Goal: Information Seeking & Learning: Learn about a topic

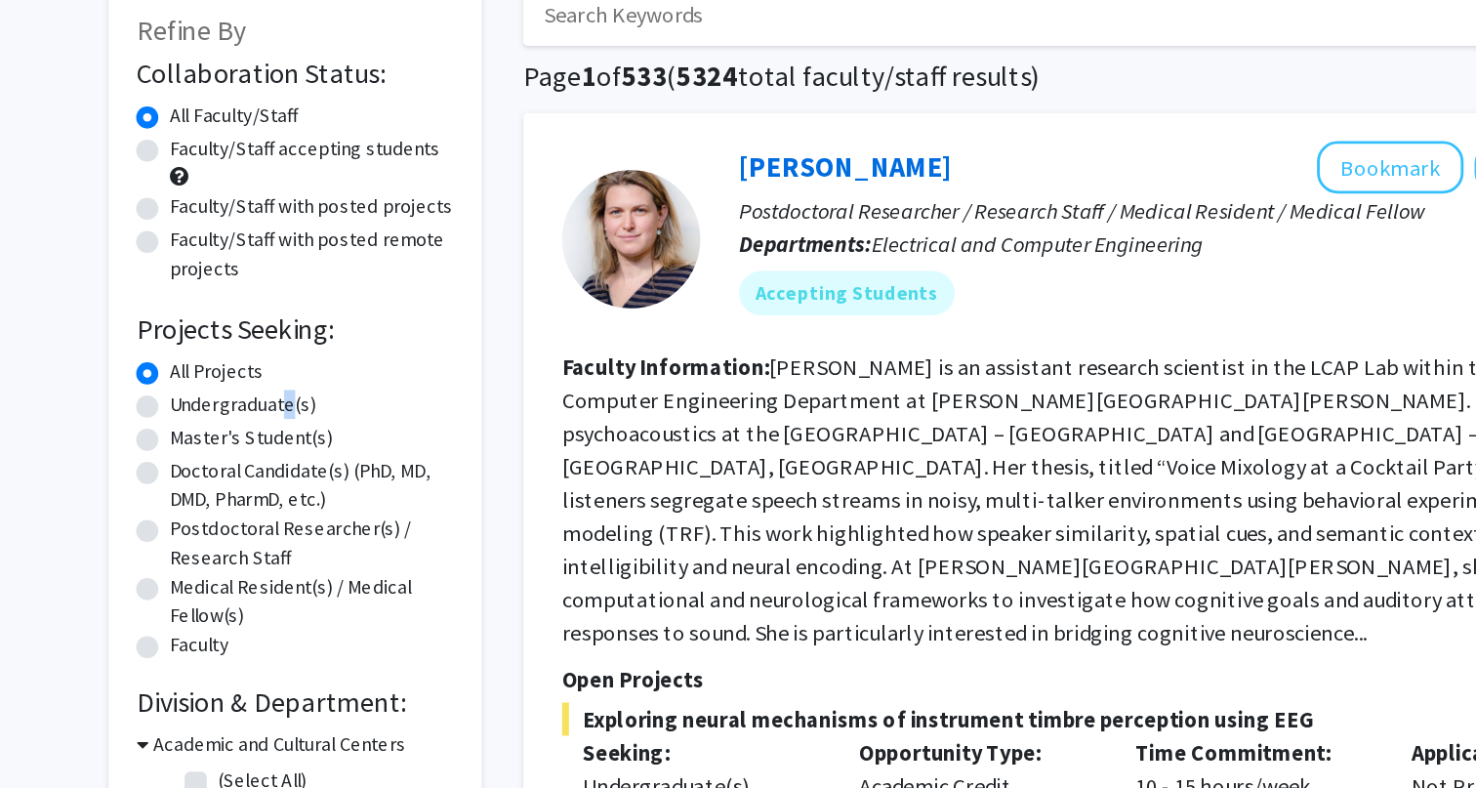
click at [287, 401] on label "Undergraduate(s)" at bounding box center [262, 403] width 104 height 21
click at [212, 405] on label "Undergraduate(s)" at bounding box center [262, 403] width 104 height 21
click at [212, 405] on input "Undergraduate(s)" at bounding box center [216, 399] width 13 height 13
radio input "true"
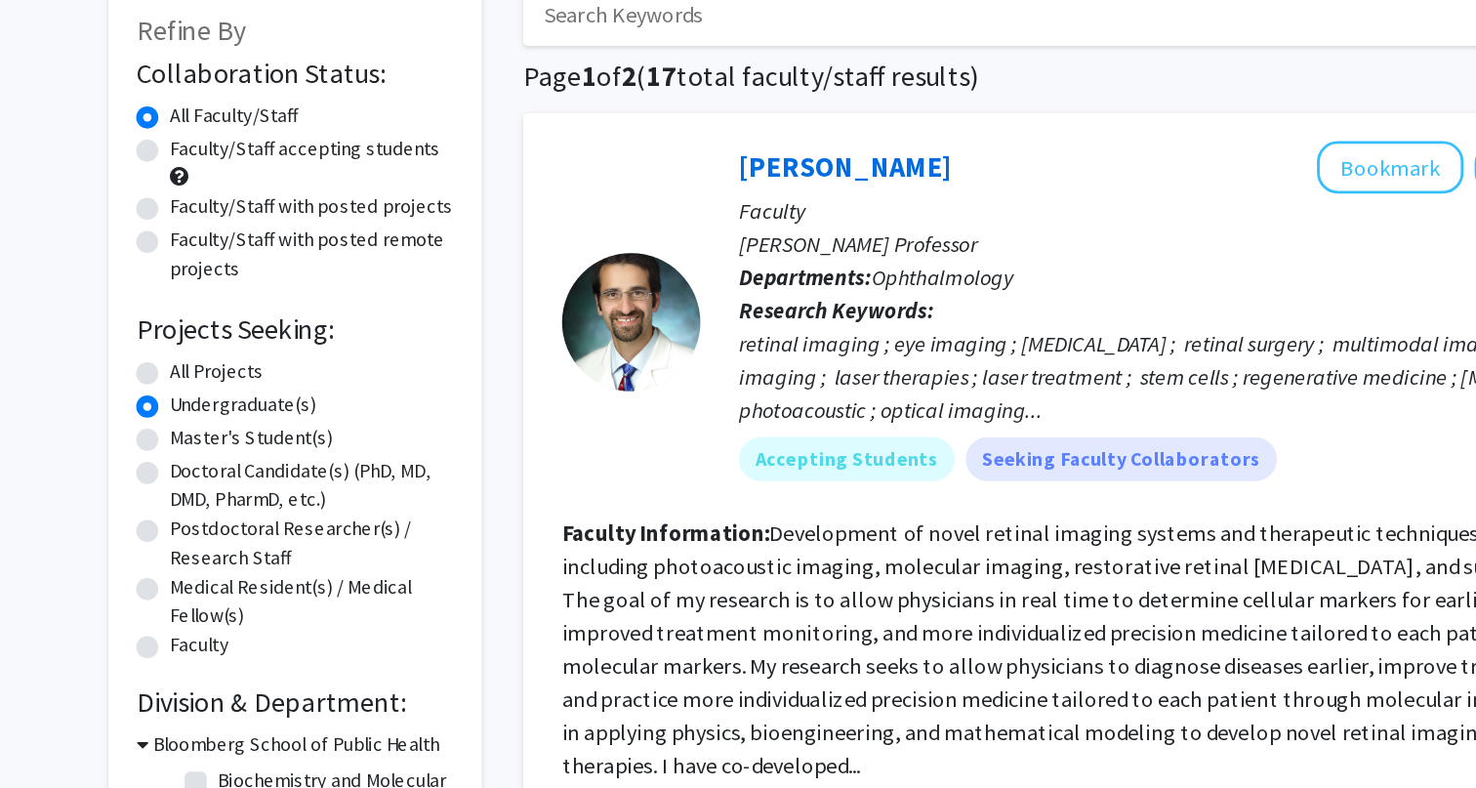
click at [210, 387] on label "All Projects" at bounding box center [243, 379] width 66 height 21
click at [210, 382] on input "All Projects" at bounding box center [216, 375] width 13 height 13
radio input "true"
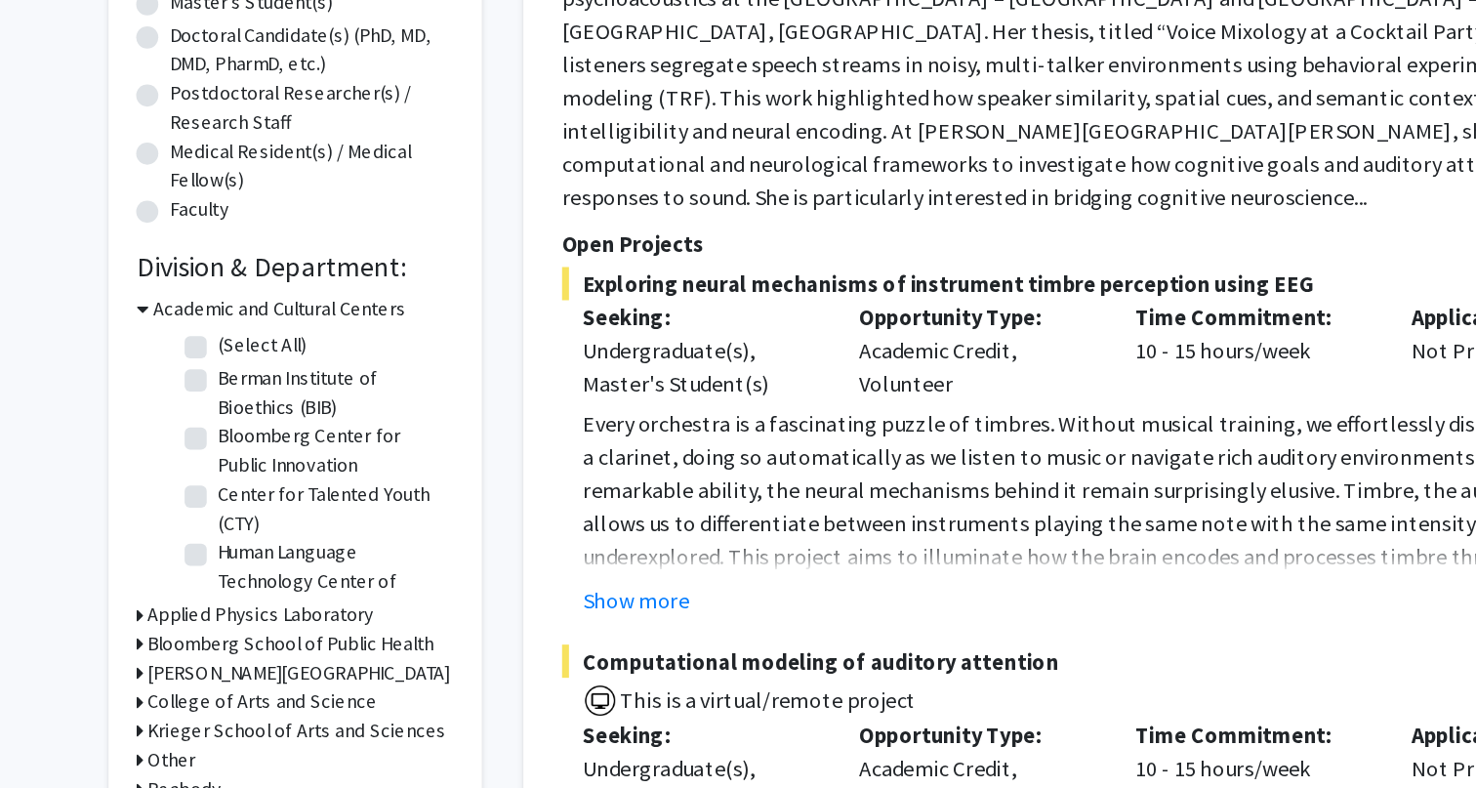
scroll to position [212, 0]
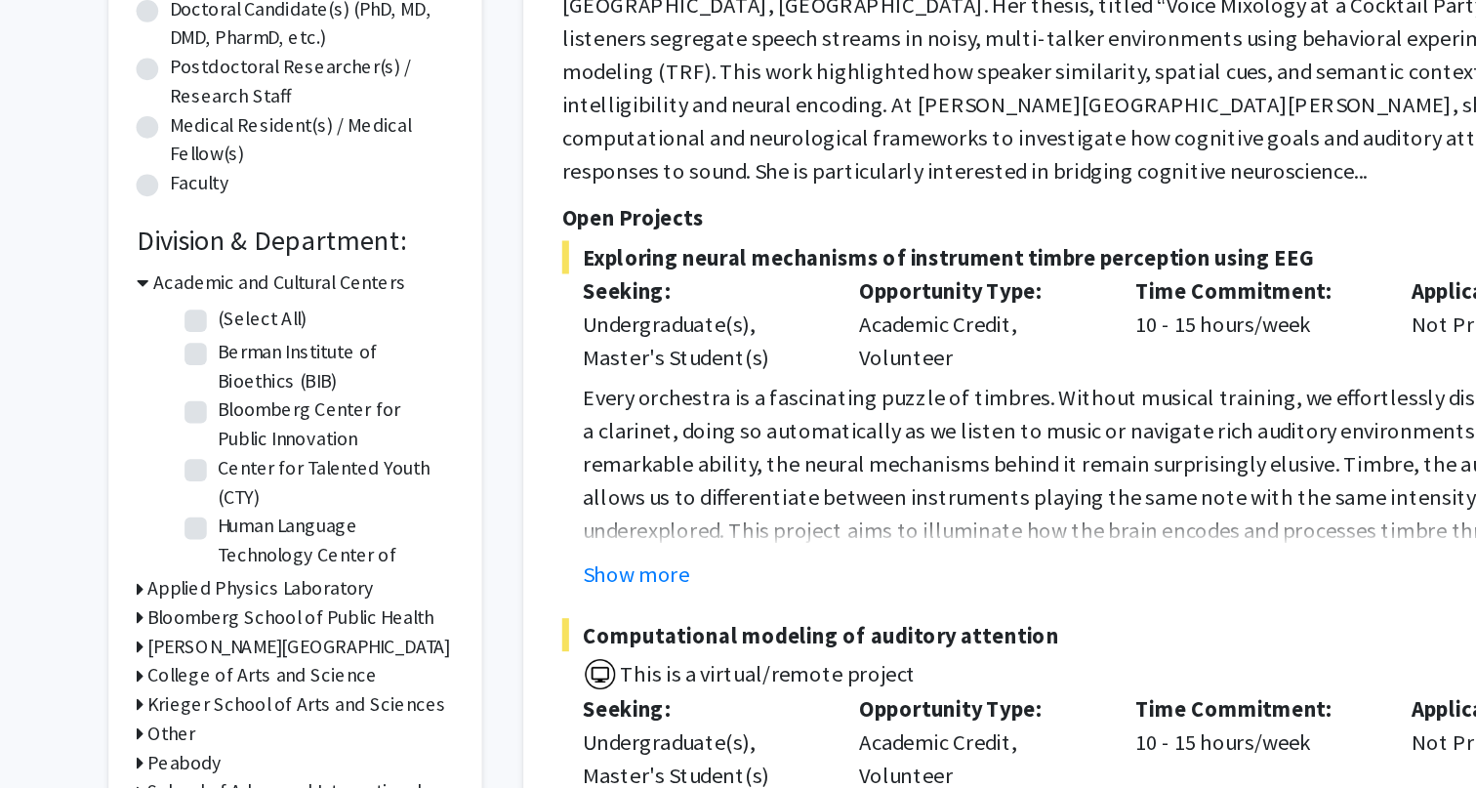
click at [192, 435] on icon at bounding box center [190, 431] width 9 height 21
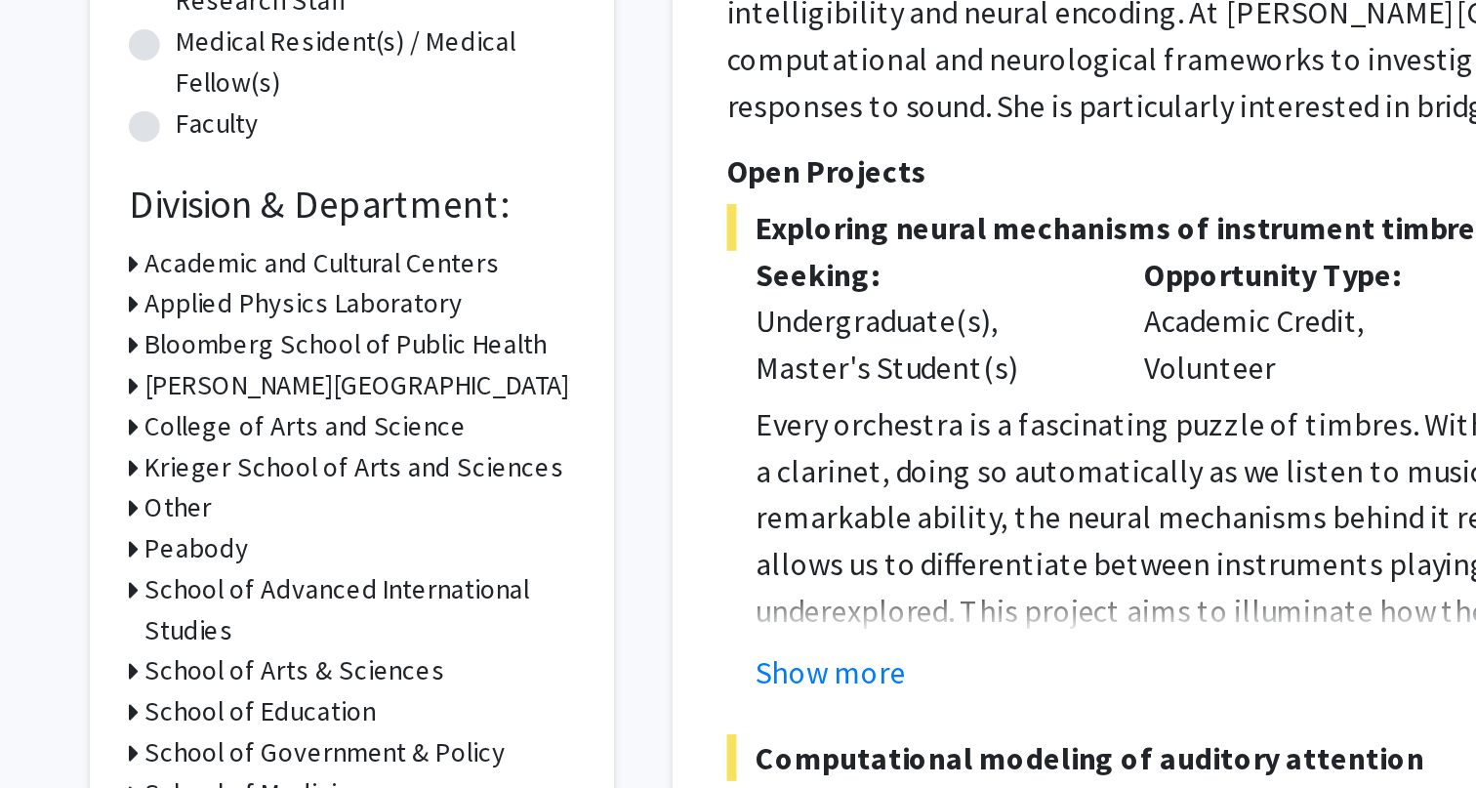
click at [186, 453] on icon at bounding box center [188, 451] width 5 height 21
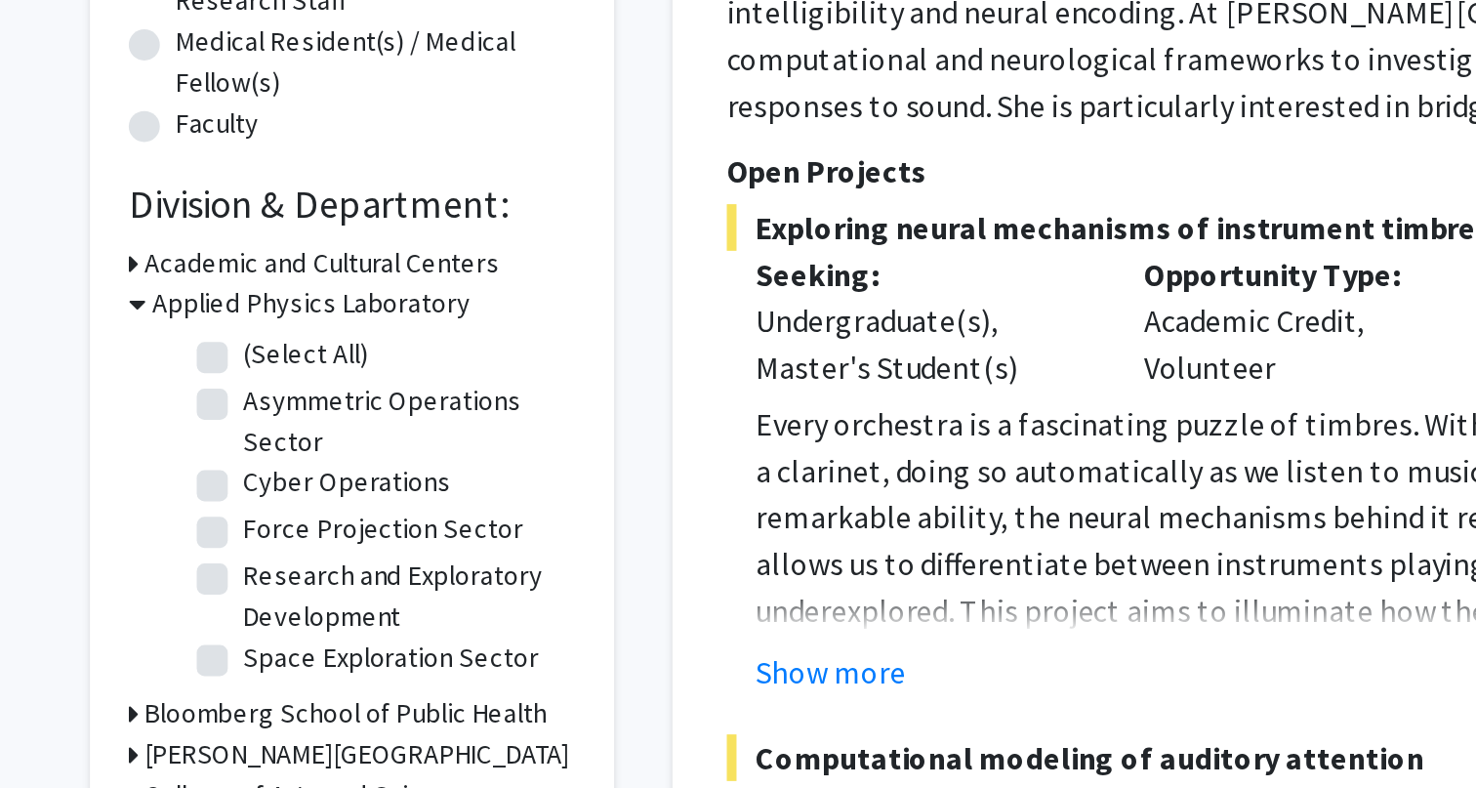
click at [224, 470] on fg-checkbox "(Select All) (Select All)" at bounding box center [314, 478] width 186 height 23
click at [244, 476] on label "(Select All)" at bounding box center [275, 477] width 62 height 21
click at [244, 476] on input "(Select All)" at bounding box center [250, 473] width 13 height 13
checkbox input "true"
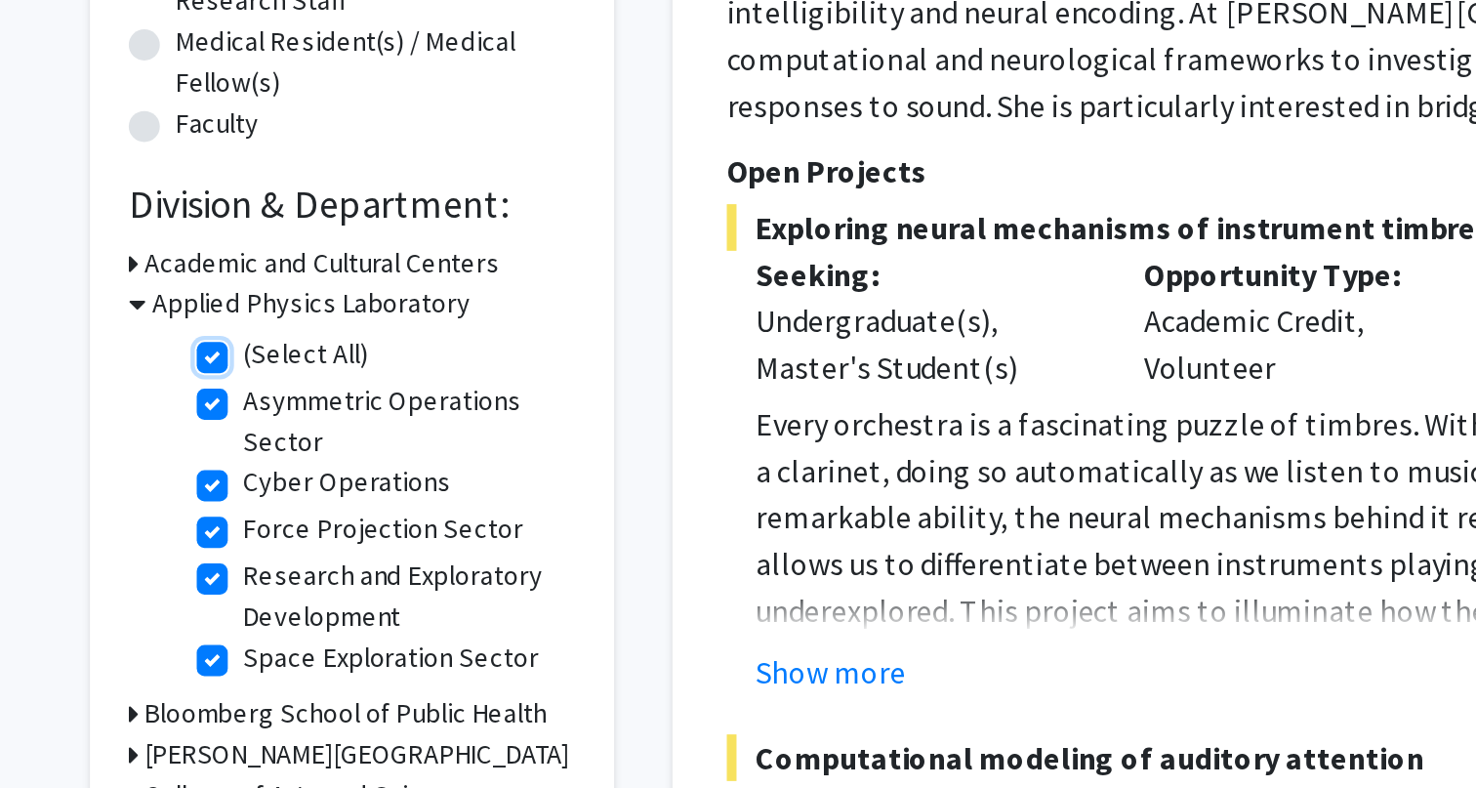
checkbox input "true"
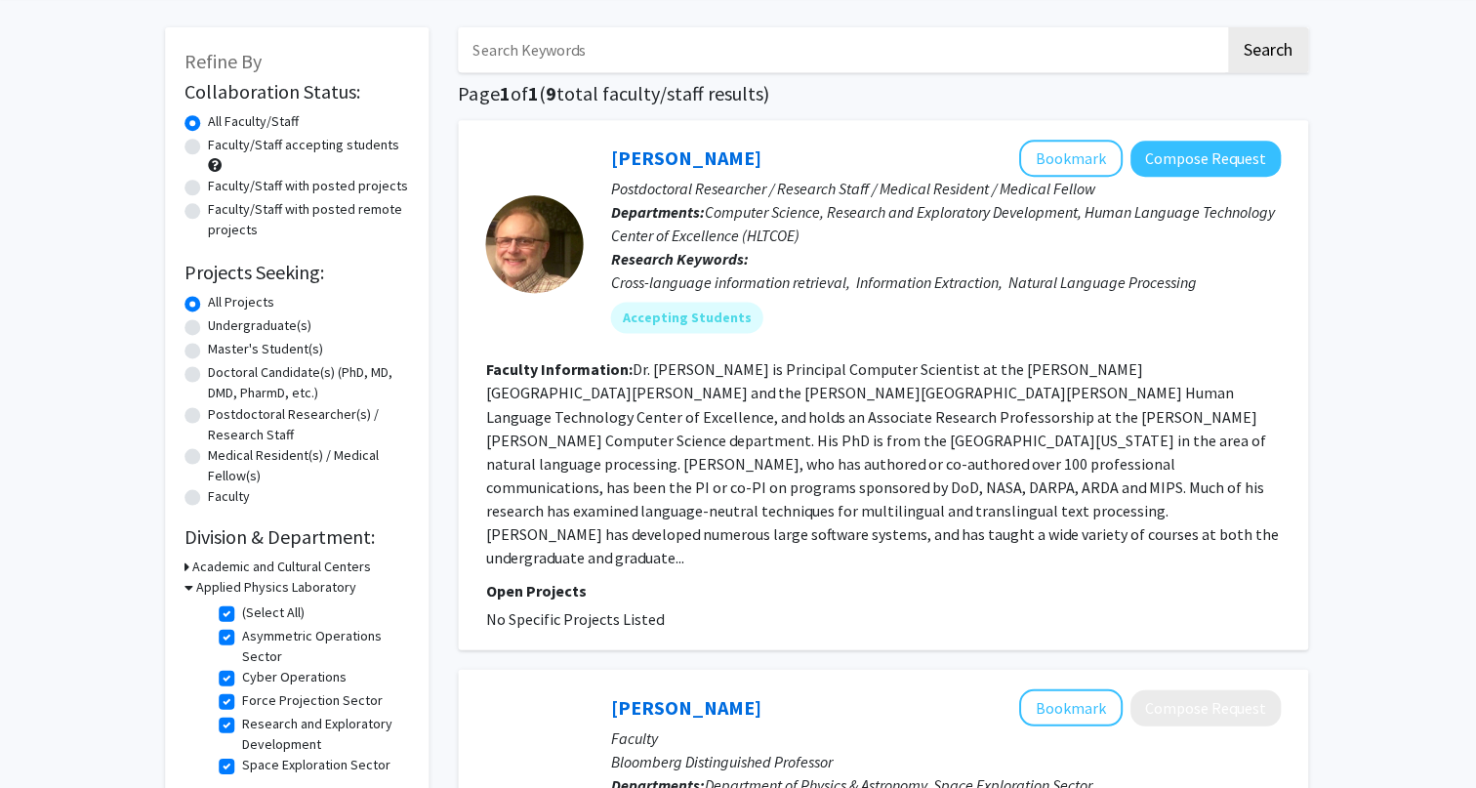
scroll to position [76, 0]
click at [244, 610] on label "(Select All)" at bounding box center [275, 612] width 62 height 21
click at [244, 610] on input "(Select All)" at bounding box center [250, 608] width 13 height 13
checkbox input "false"
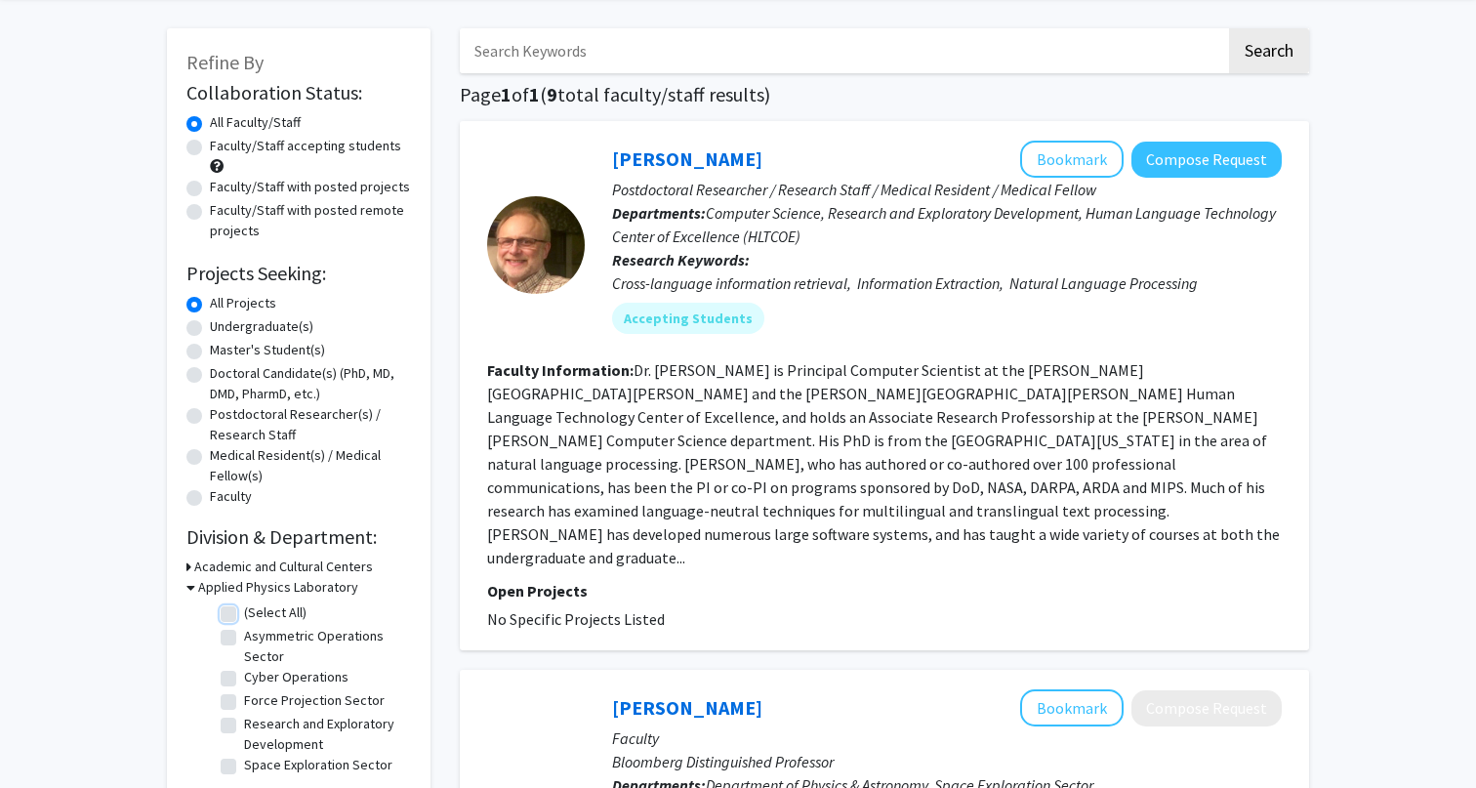
checkbox input "false"
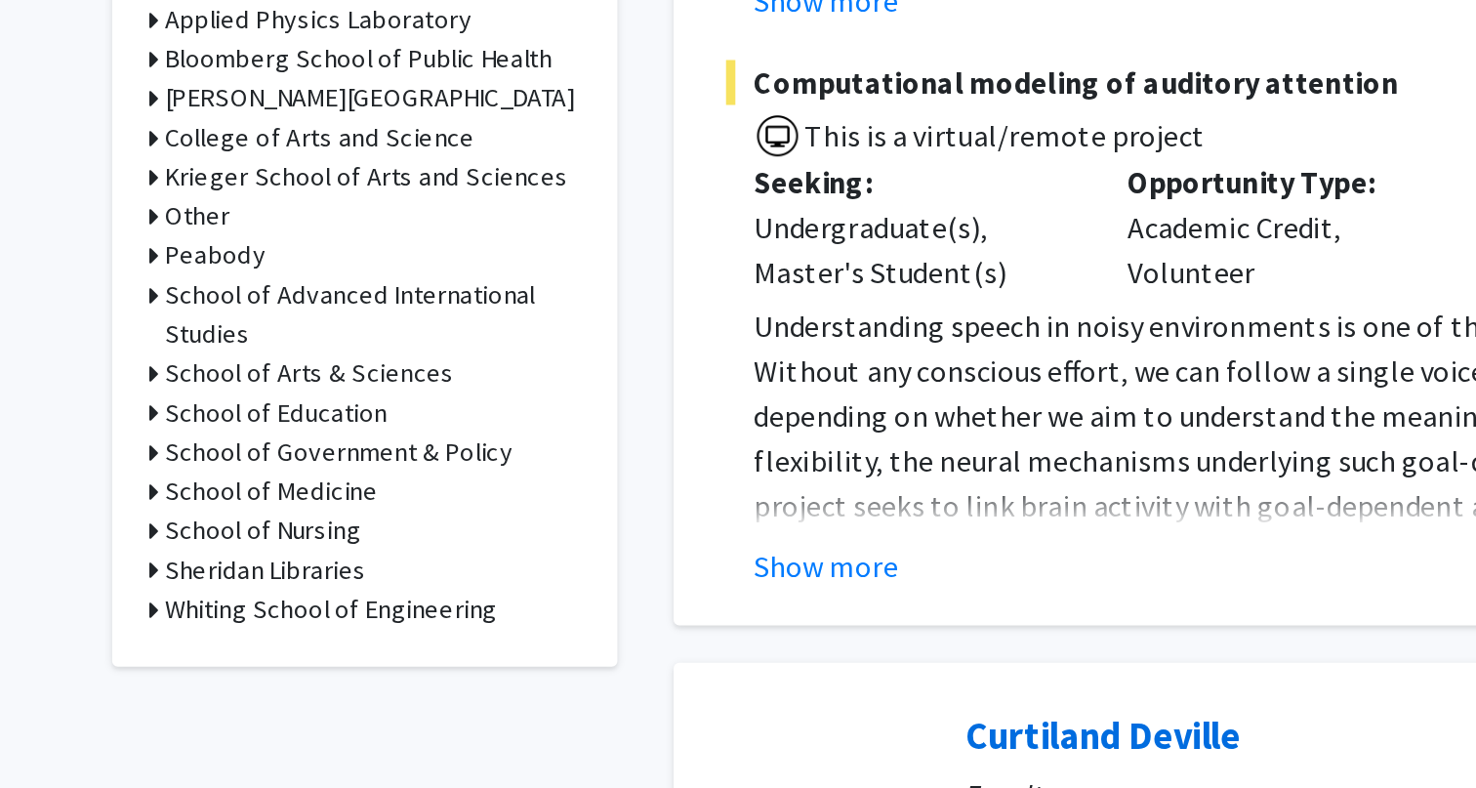
scroll to position [473, 0]
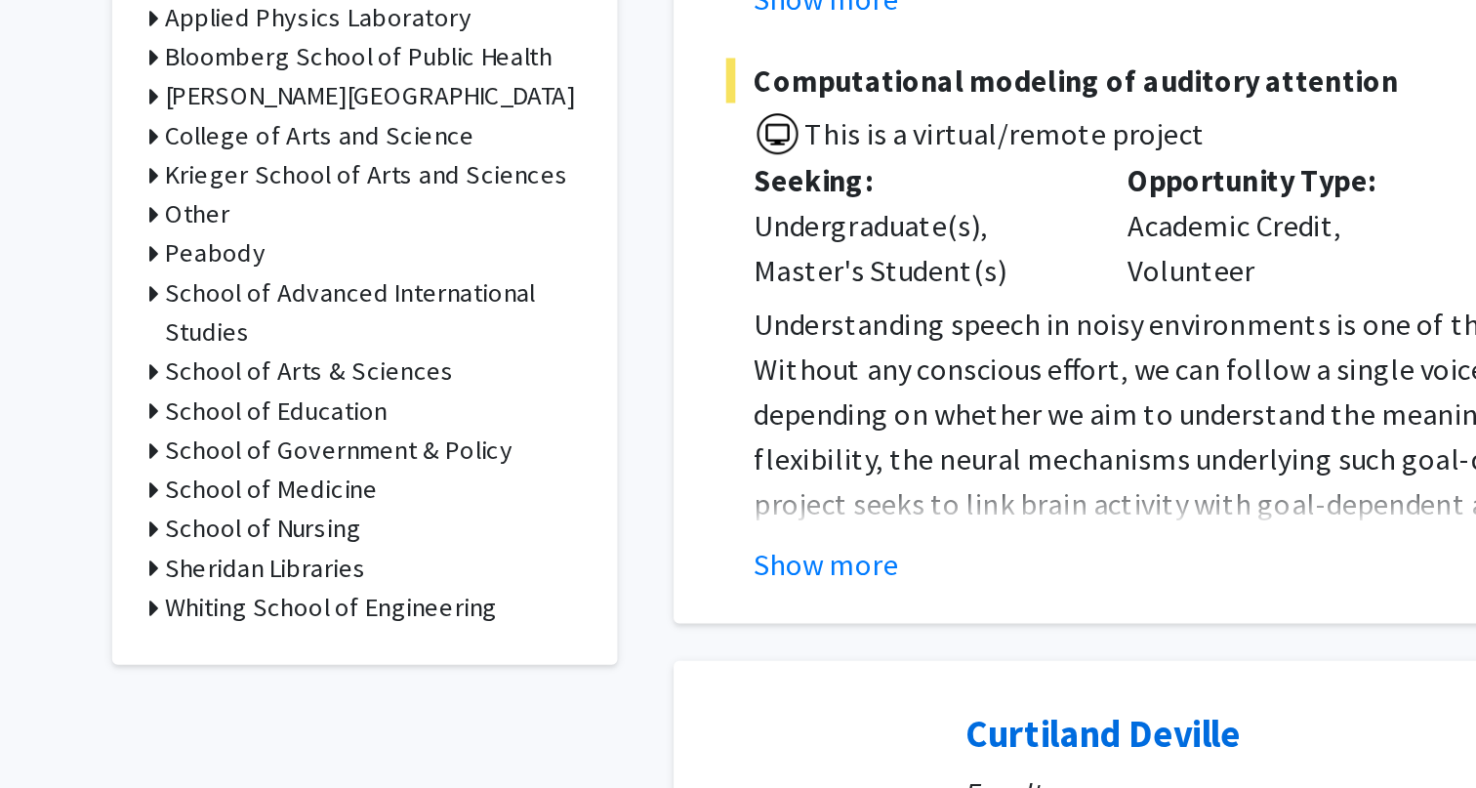
click at [187, 693] on icon at bounding box center [188, 694] width 5 height 21
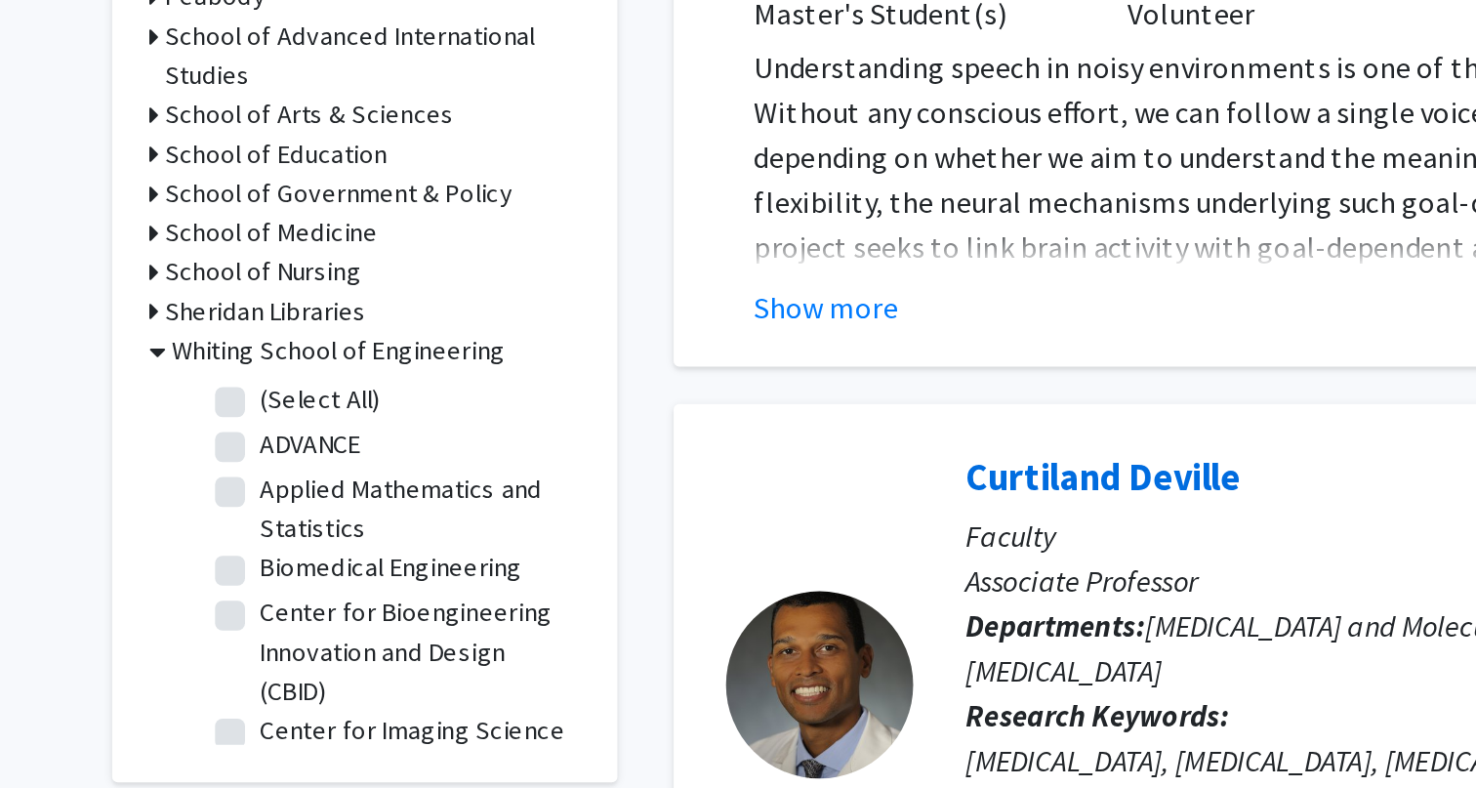
scroll to position [609, 0]
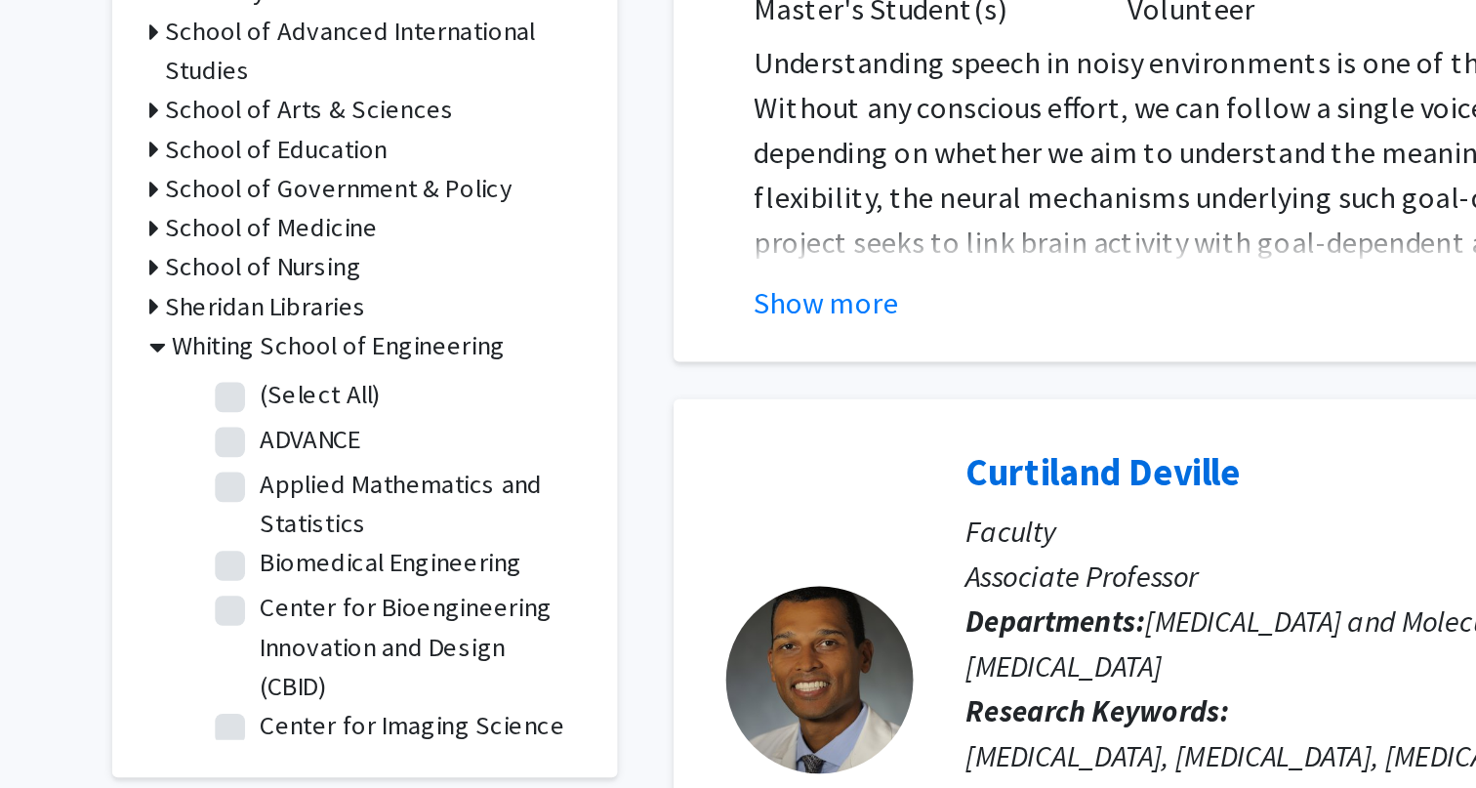
click at [244, 636] on label "Applied Mathematics and Statistics" at bounding box center [325, 639] width 162 height 41
click at [244, 632] on input "Applied Mathematics and Statistics" at bounding box center [250, 625] width 13 height 13
checkbox input "true"
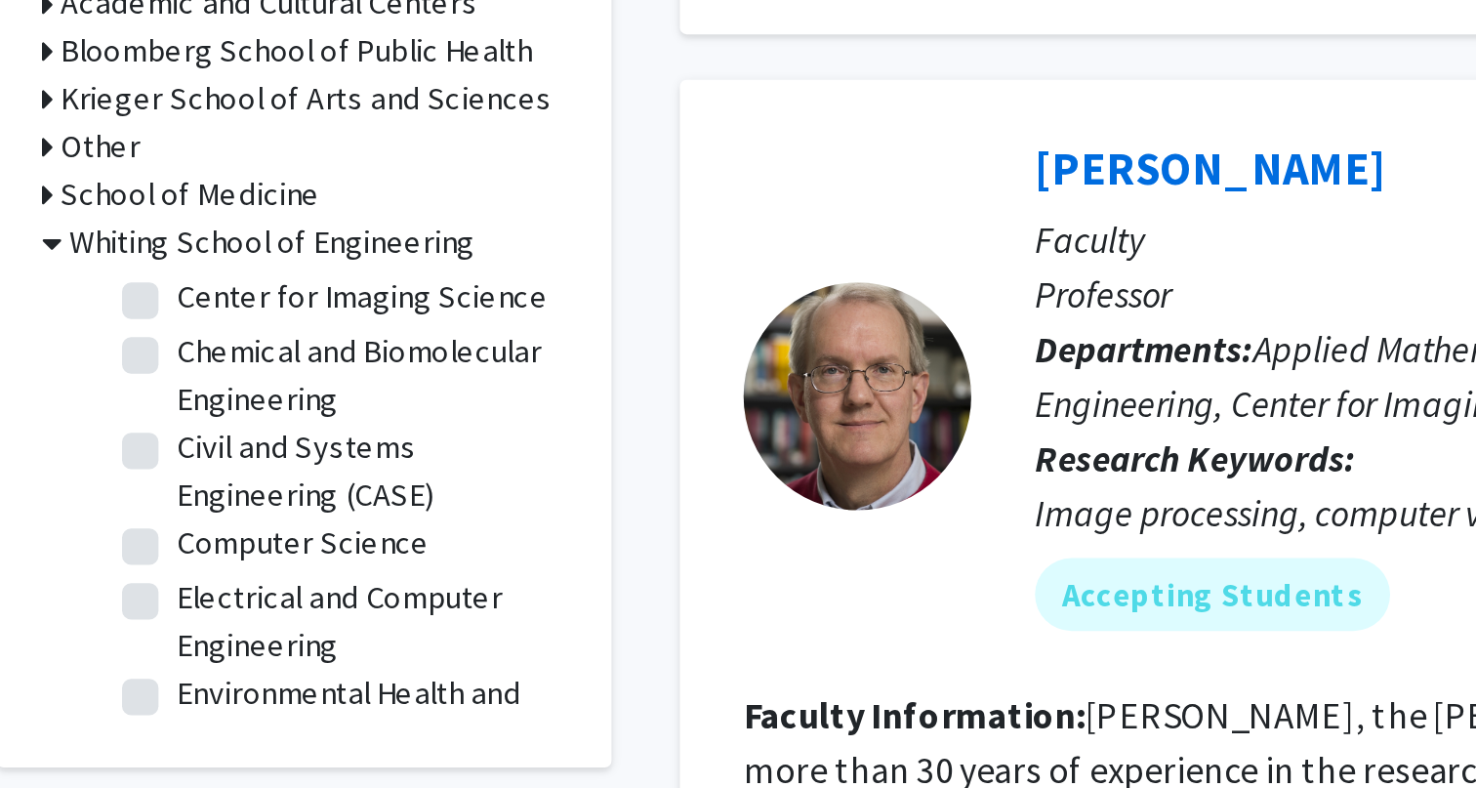
scroll to position [124, 0]
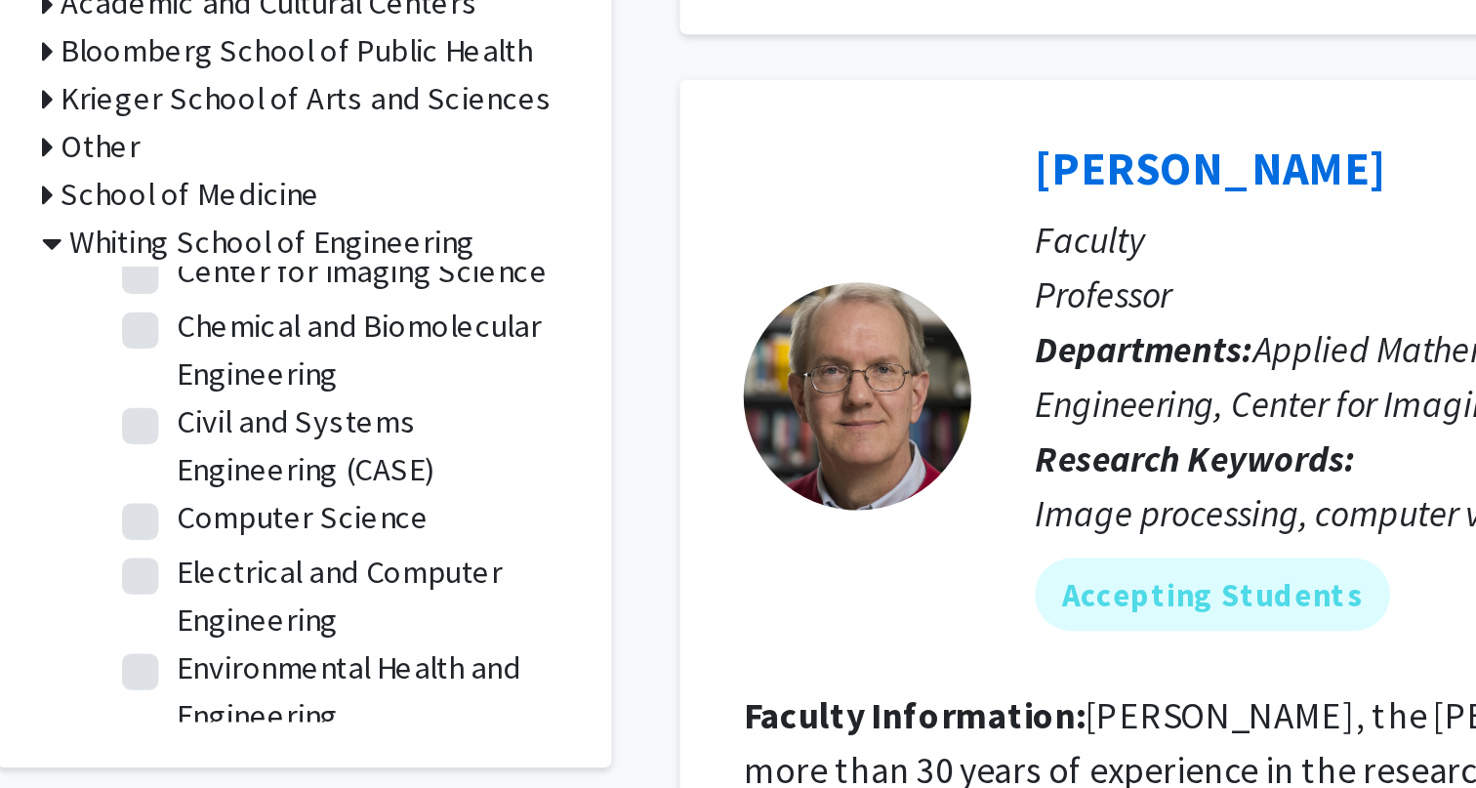
click at [244, 501] on label "Computer Science" at bounding box center [298, 498] width 108 height 21
click at [244, 501] on input "Computer Science" at bounding box center [250, 494] width 13 height 13
checkbox input "true"
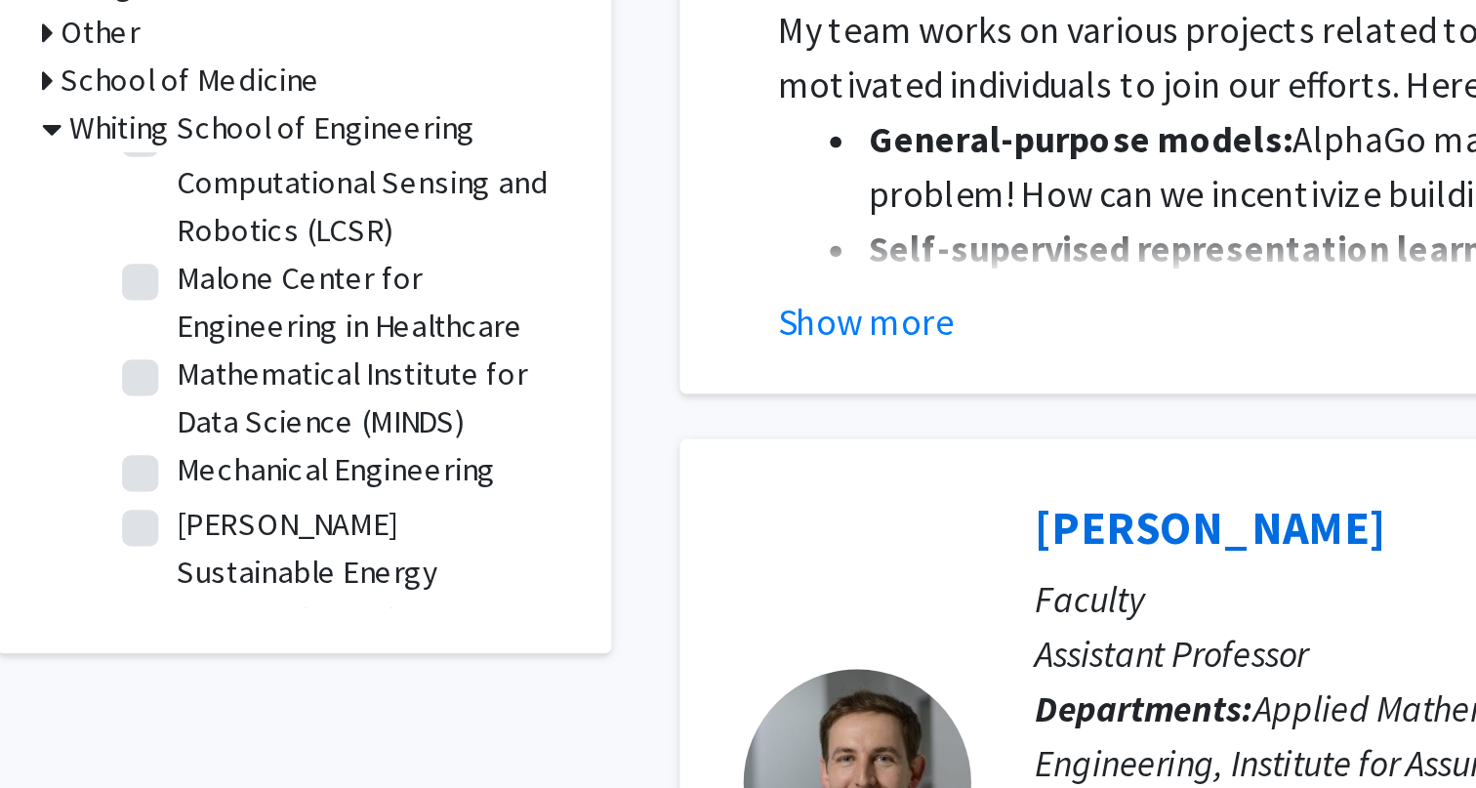
scroll to position [269, 0]
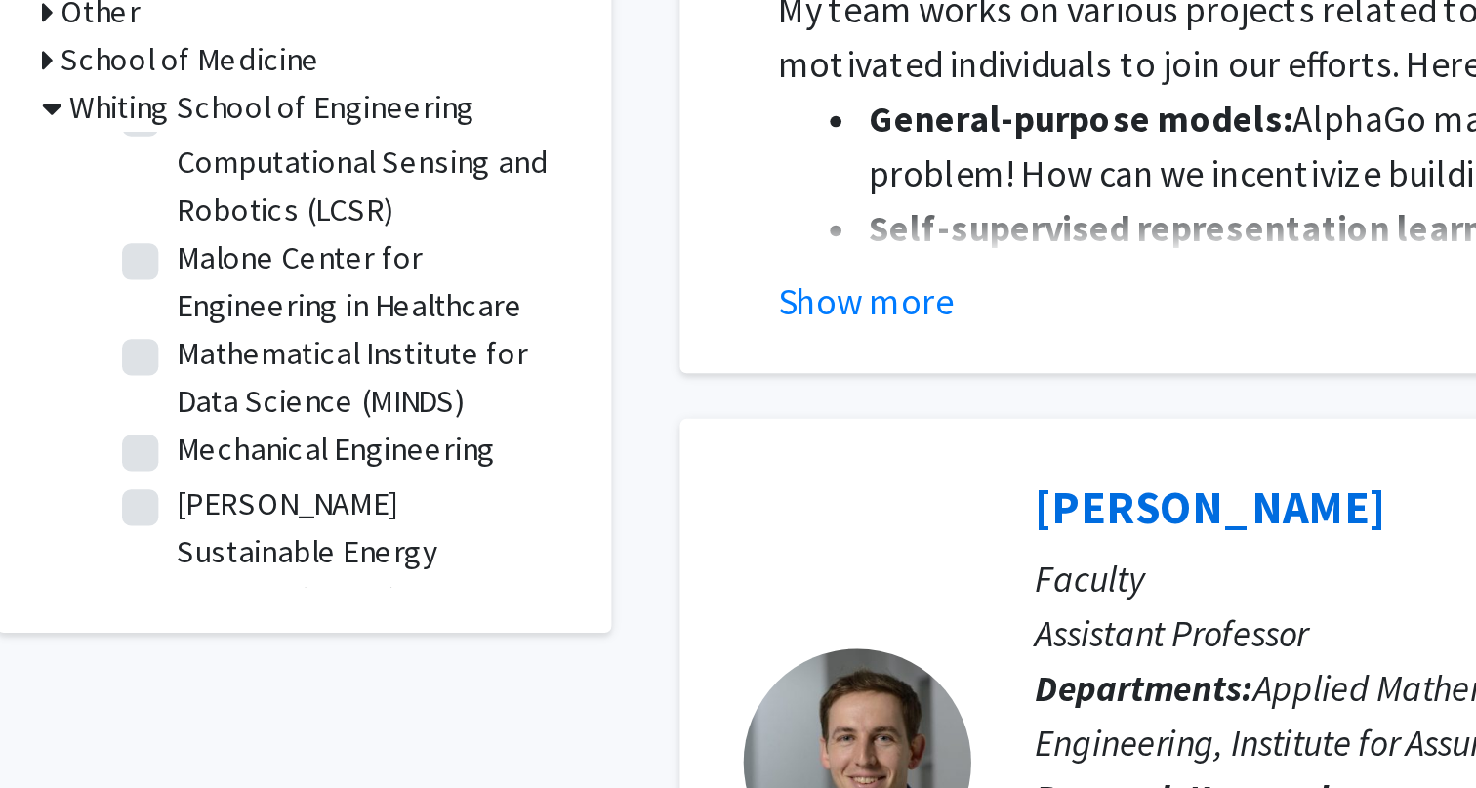
click at [244, 602] on label "Mathematical Institute for Data Science (MINDS)" at bounding box center [325, 612] width 162 height 41
click at [244, 602] on input "Mathematical Institute for Data Science (MINDS)" at bounding box center [250, 598] width 13 height 13
checkbox input "true"
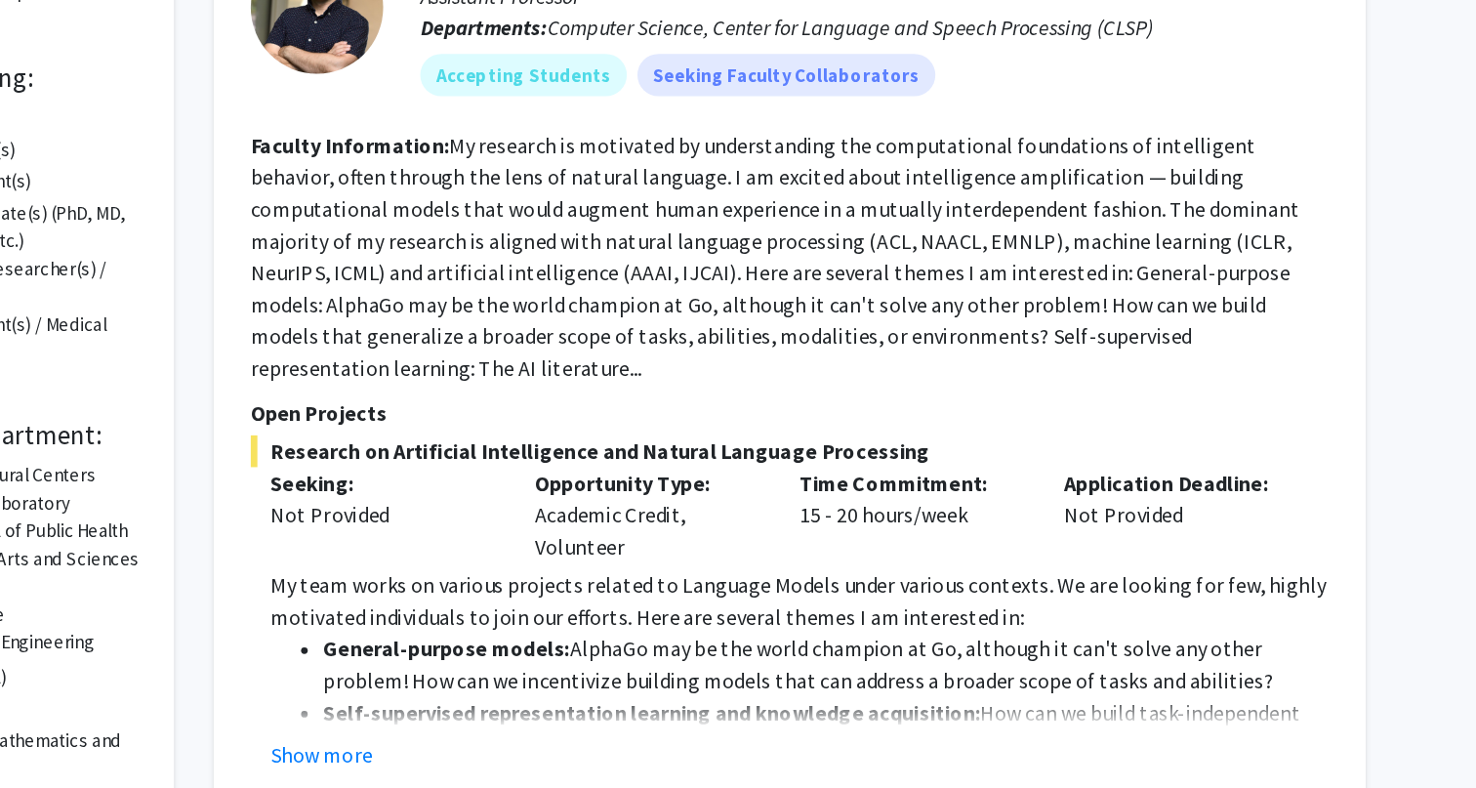
scroll to position [84, 0]
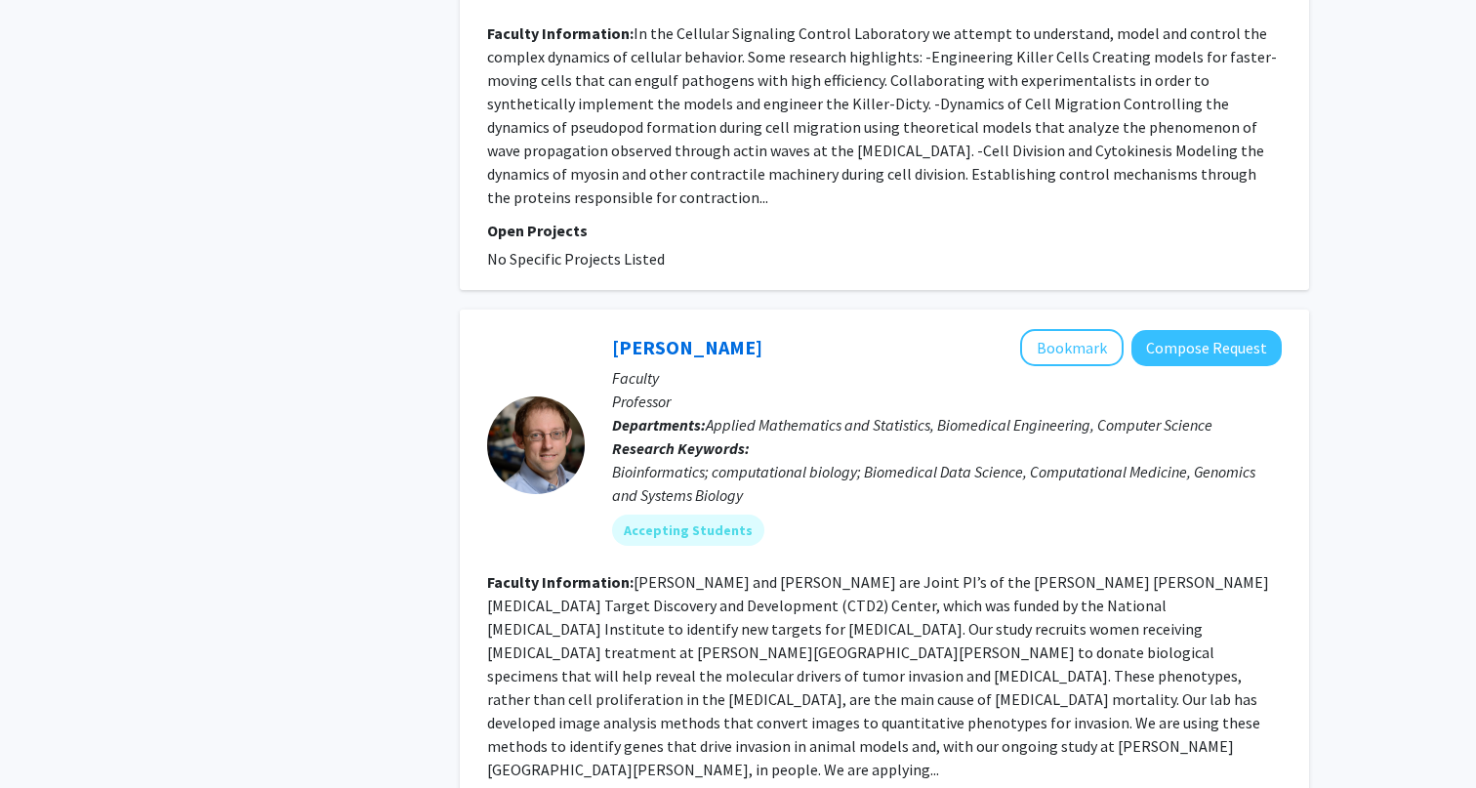
scroll to position [2169, 0]
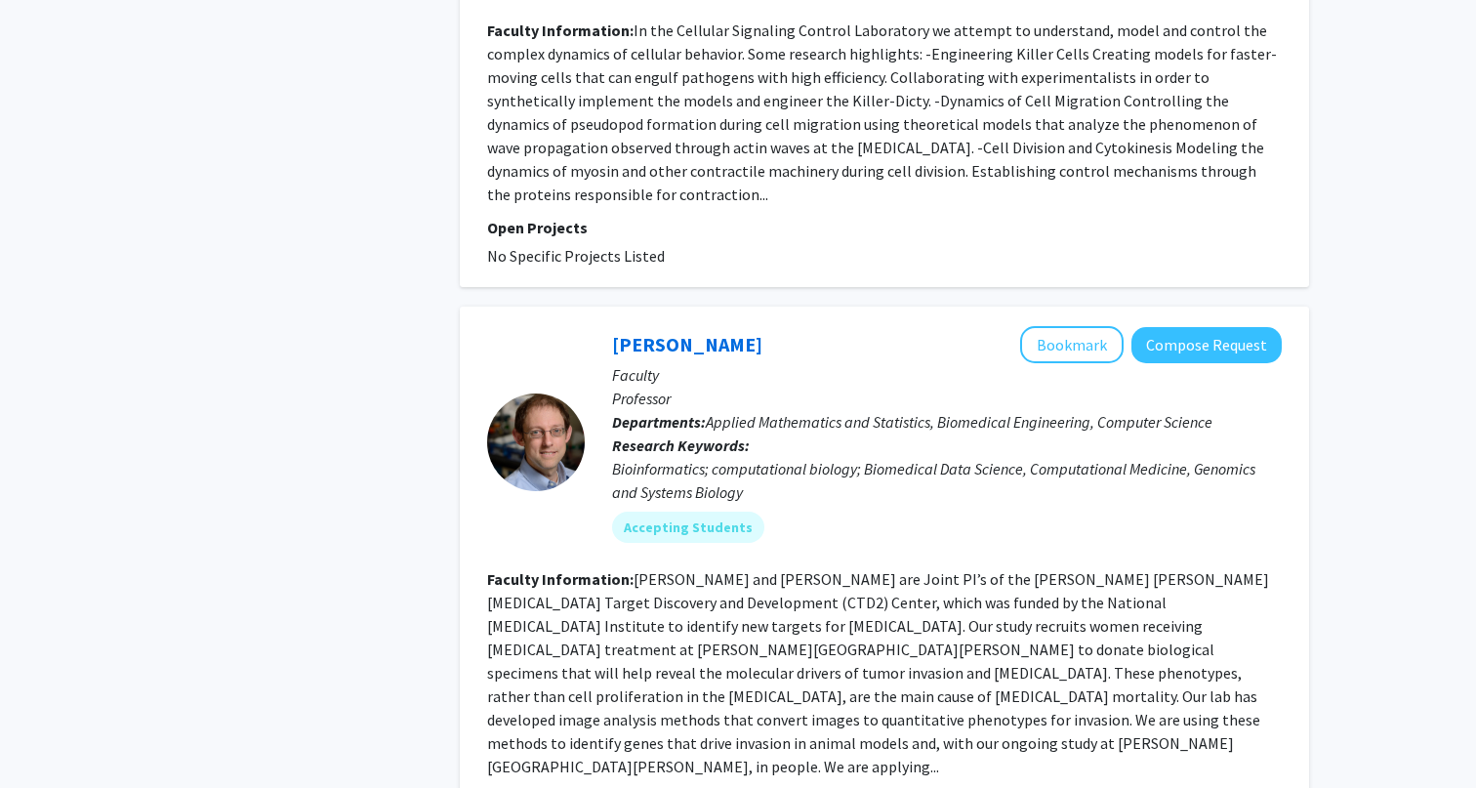
click at [328, 350] on div "Refine By Collaboration Status: Collaboration Status All Faculty/Staff Collabor…" at bounding box center [298, 687] width 293 height 5542
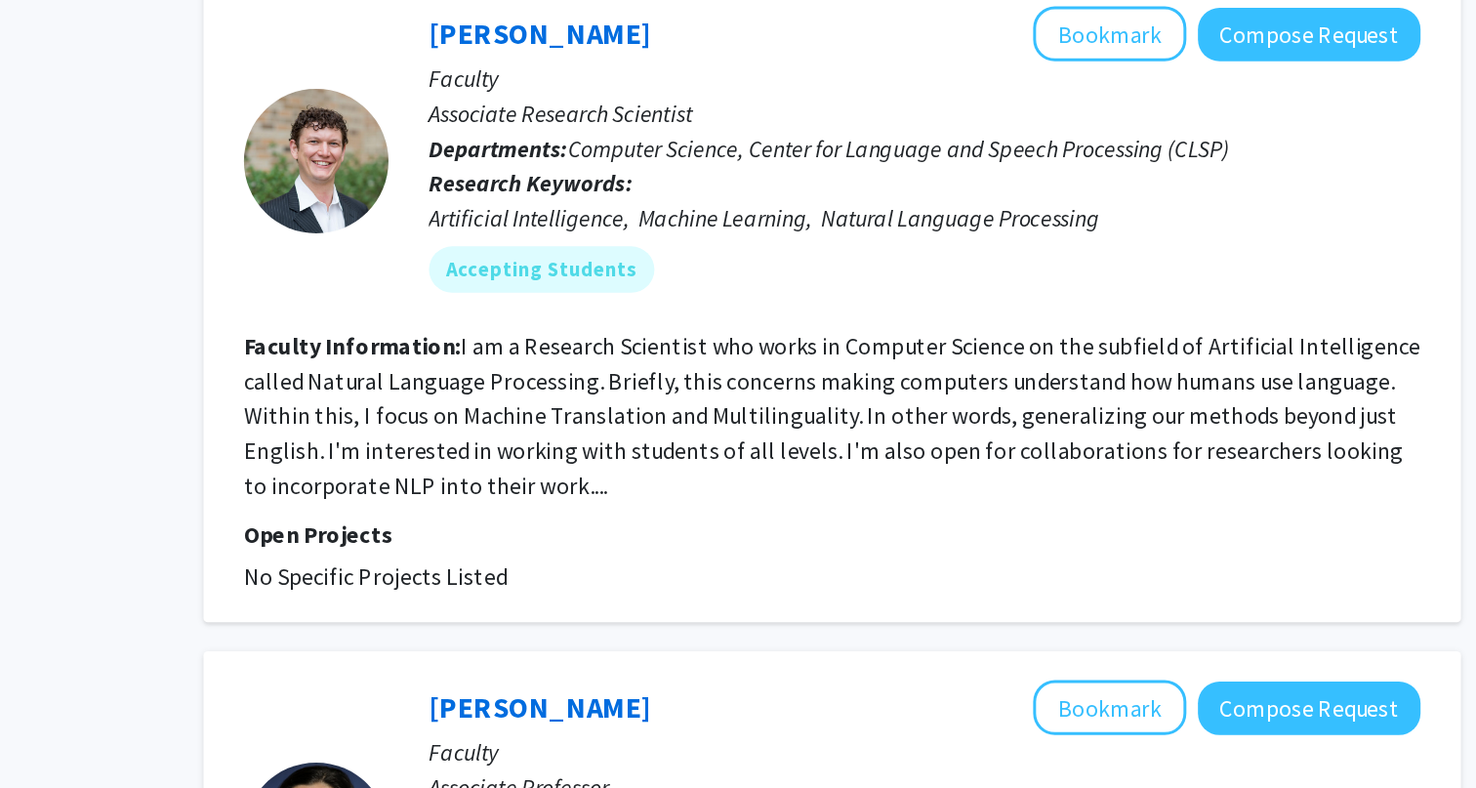
scroll to position [3996, 0]
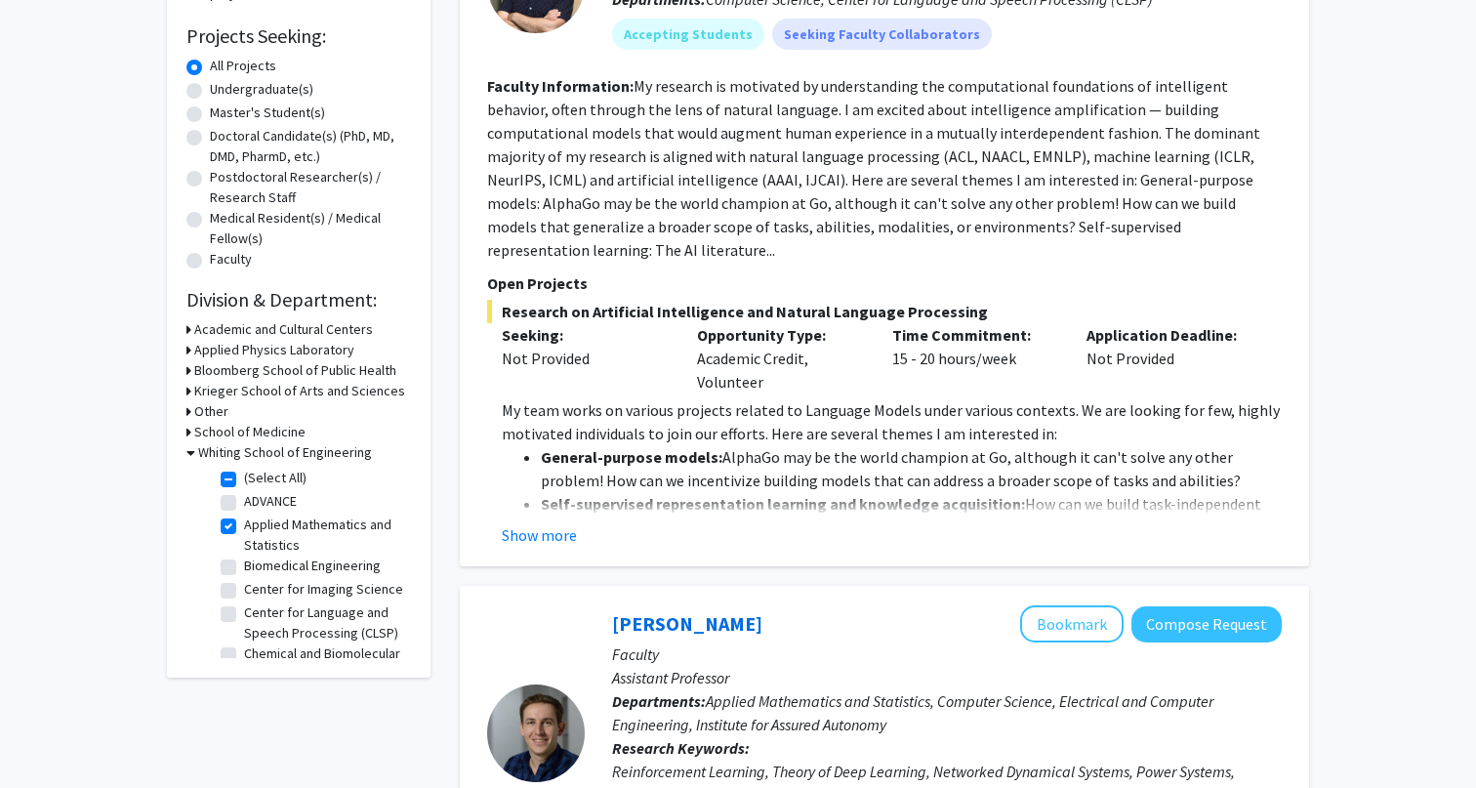
scroll to position [0, 0]
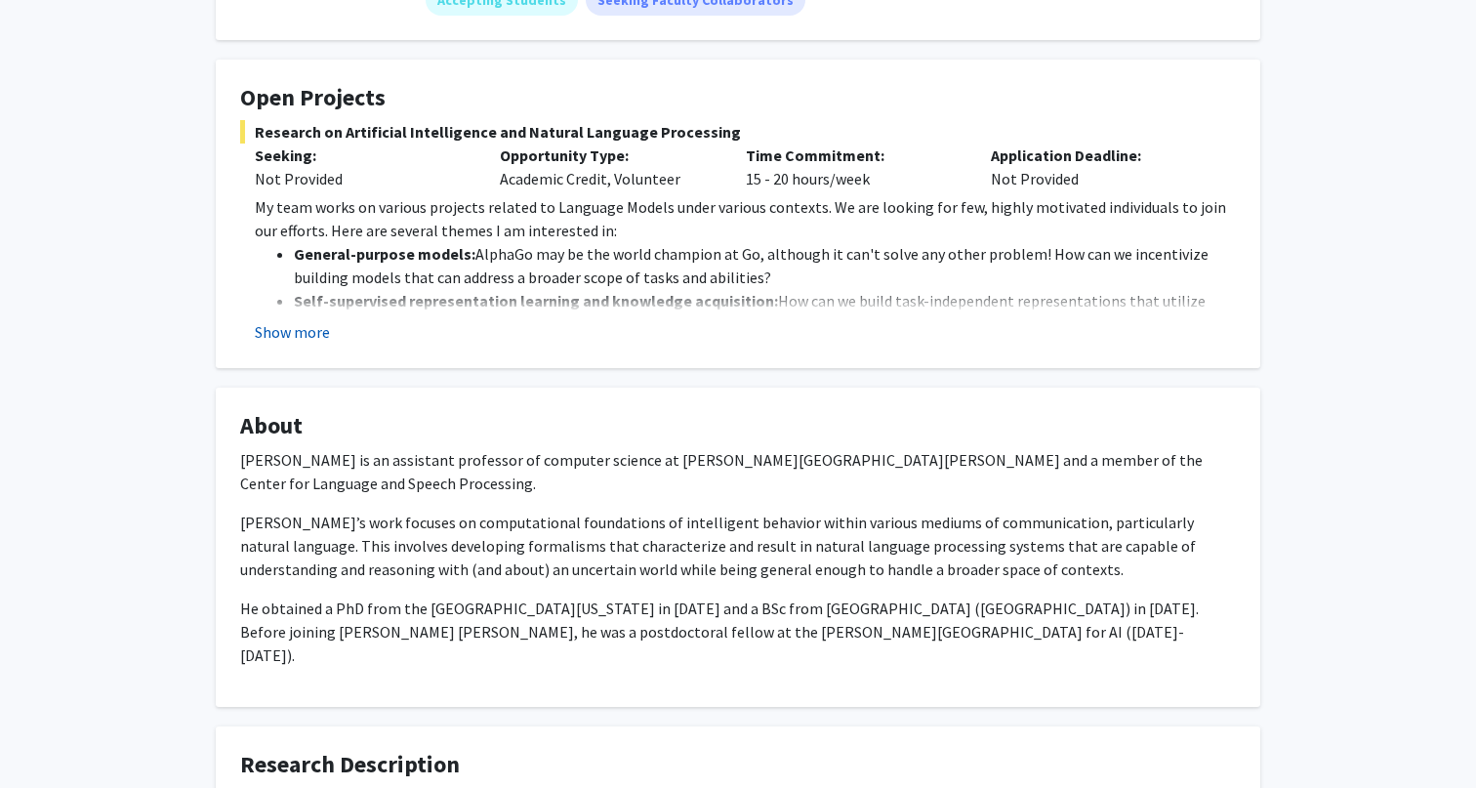
click at [299, 343] on button "Show more" at bounding box center [292, 331] width 75 height 23
